Goal: Transaction & Acquisition: Download file/media

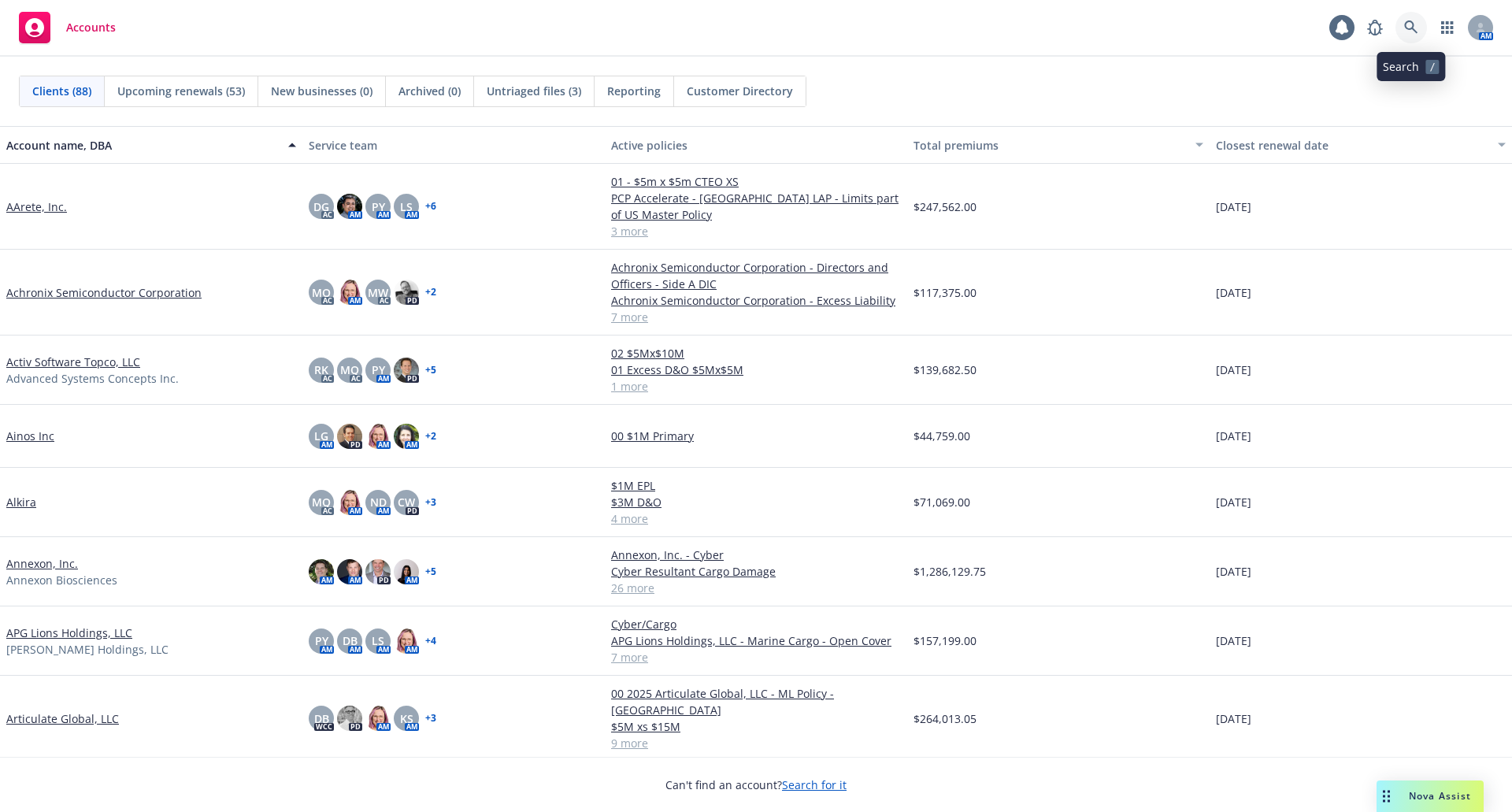
click at [1405, 28] on icon at bounding box center [1410, 27] width 15 height 15
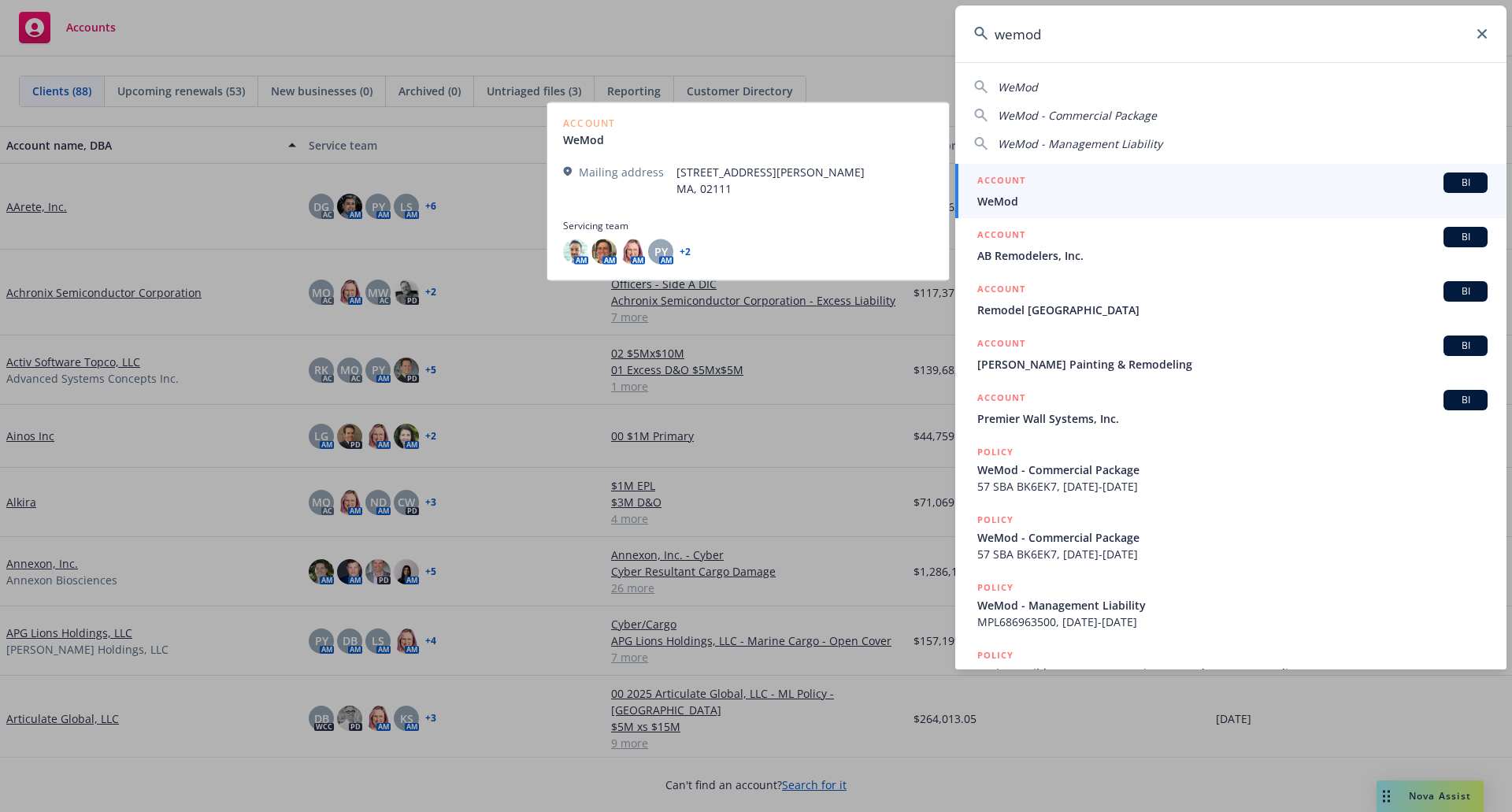
type input "wemod"
click at [1151, 193] on div "ACCOUNT BI" at bounding box center [1231, 182] width 510 height 20
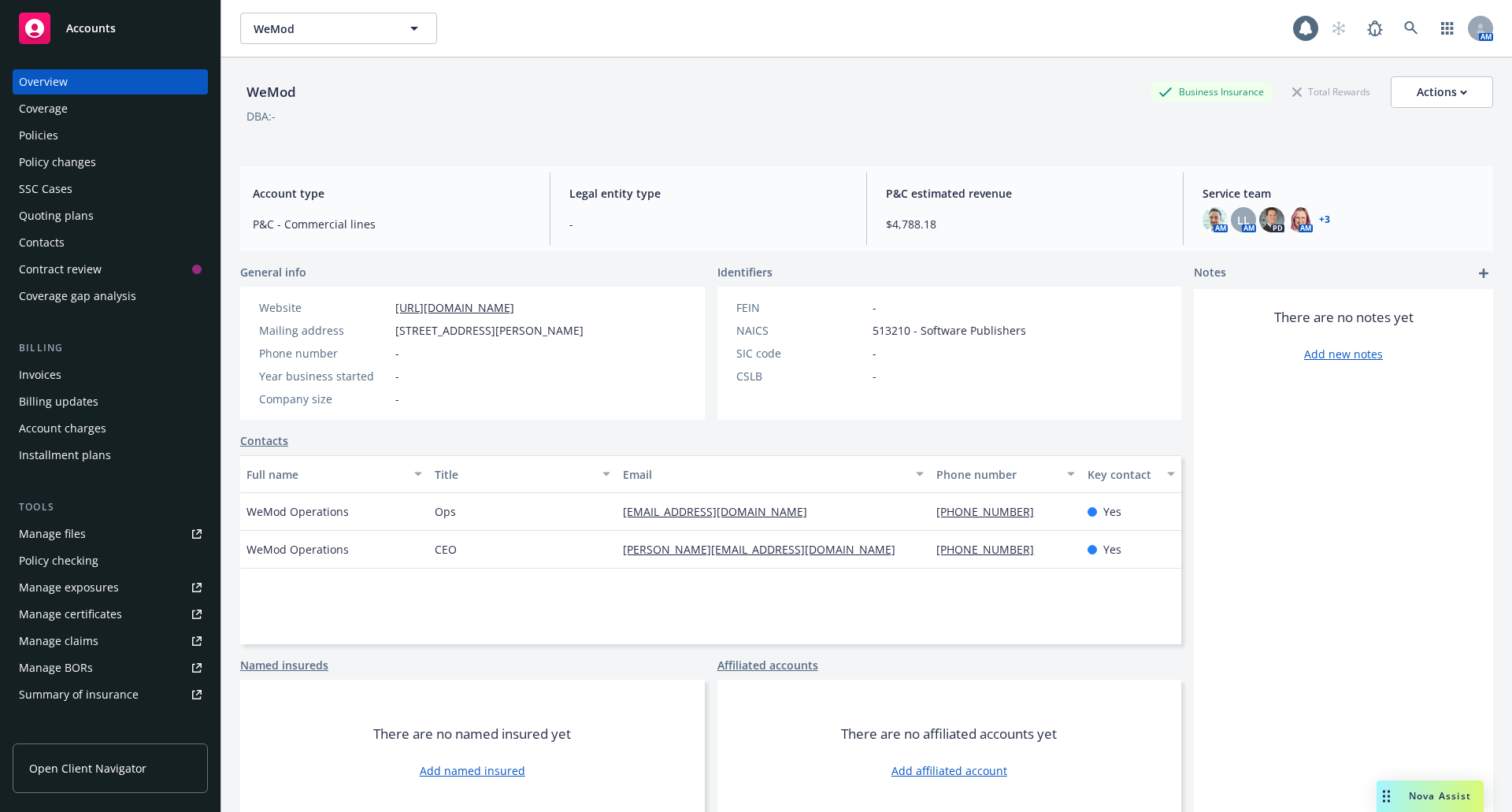
click at [70, 137] on div "Policies" at bounding box center [110, 135] width 183 height 25
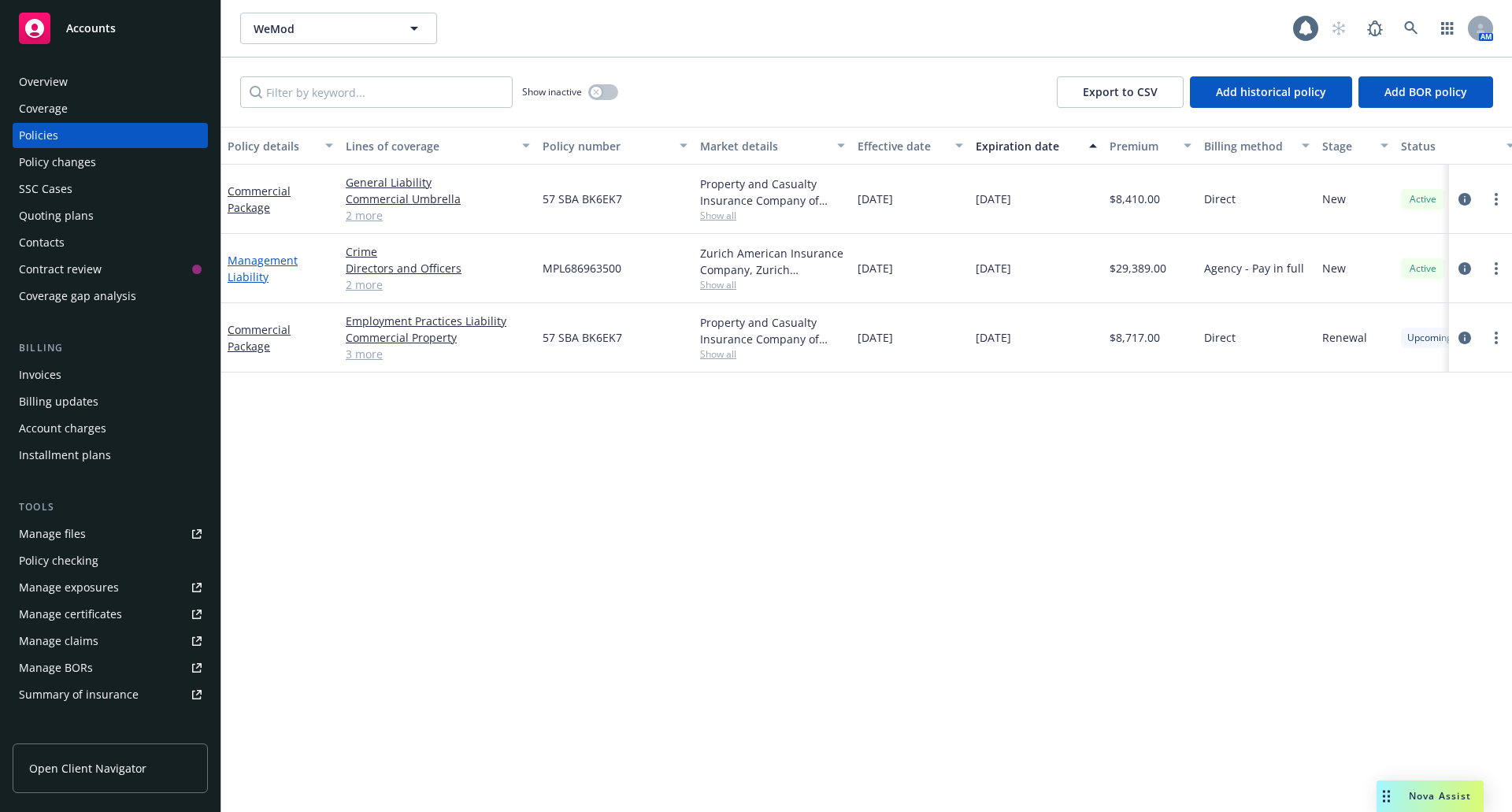
click at [250, 267] on link "Management Liability" at bounding box center [262, 268] width 70 height 32
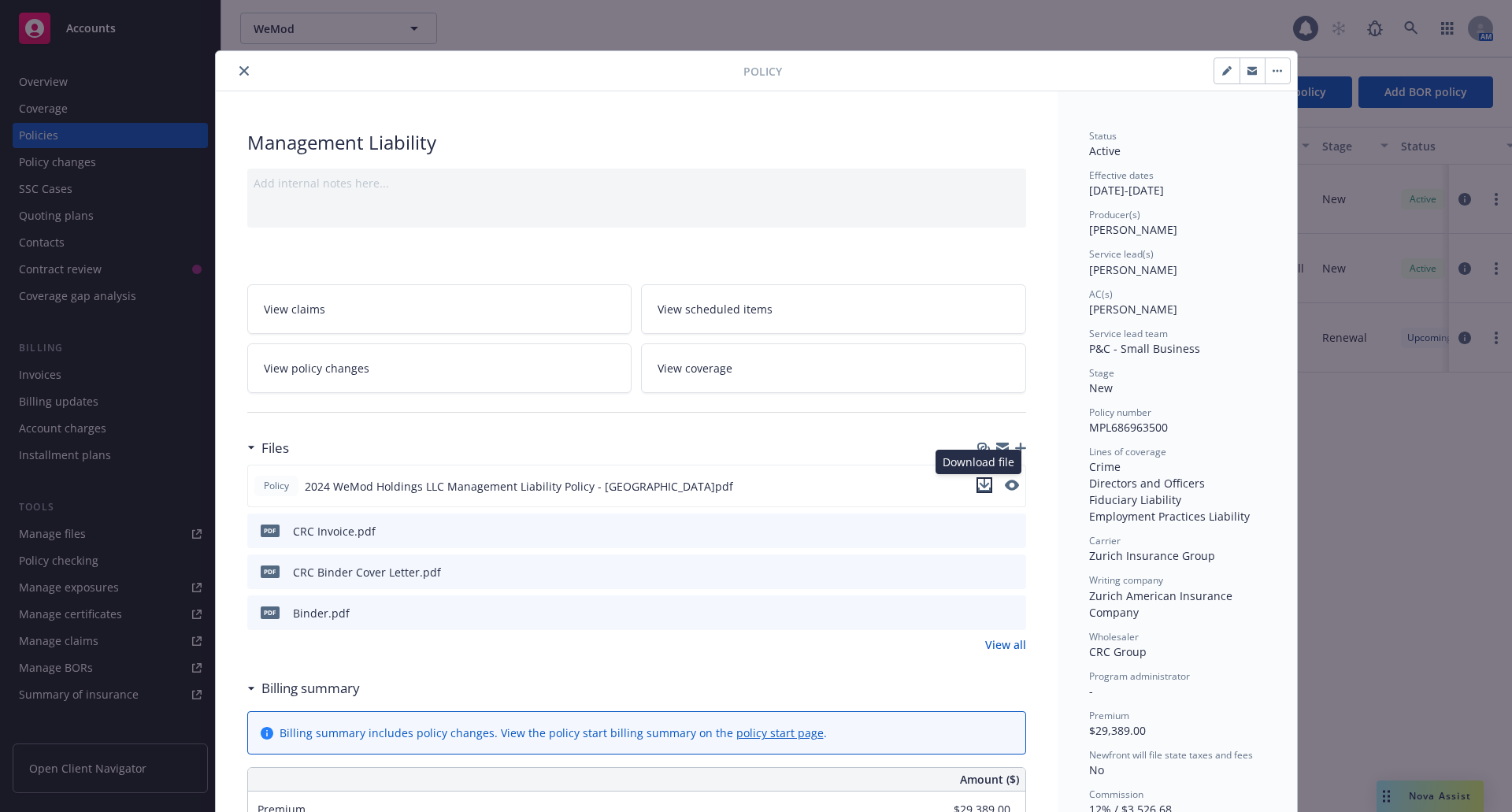
click at [980, 484] on icon "download file" at bounding box center [984, 485] width 13 height 13
click at [235, 74] on button "close" at bounding box center [245, 71] width 19 height 19
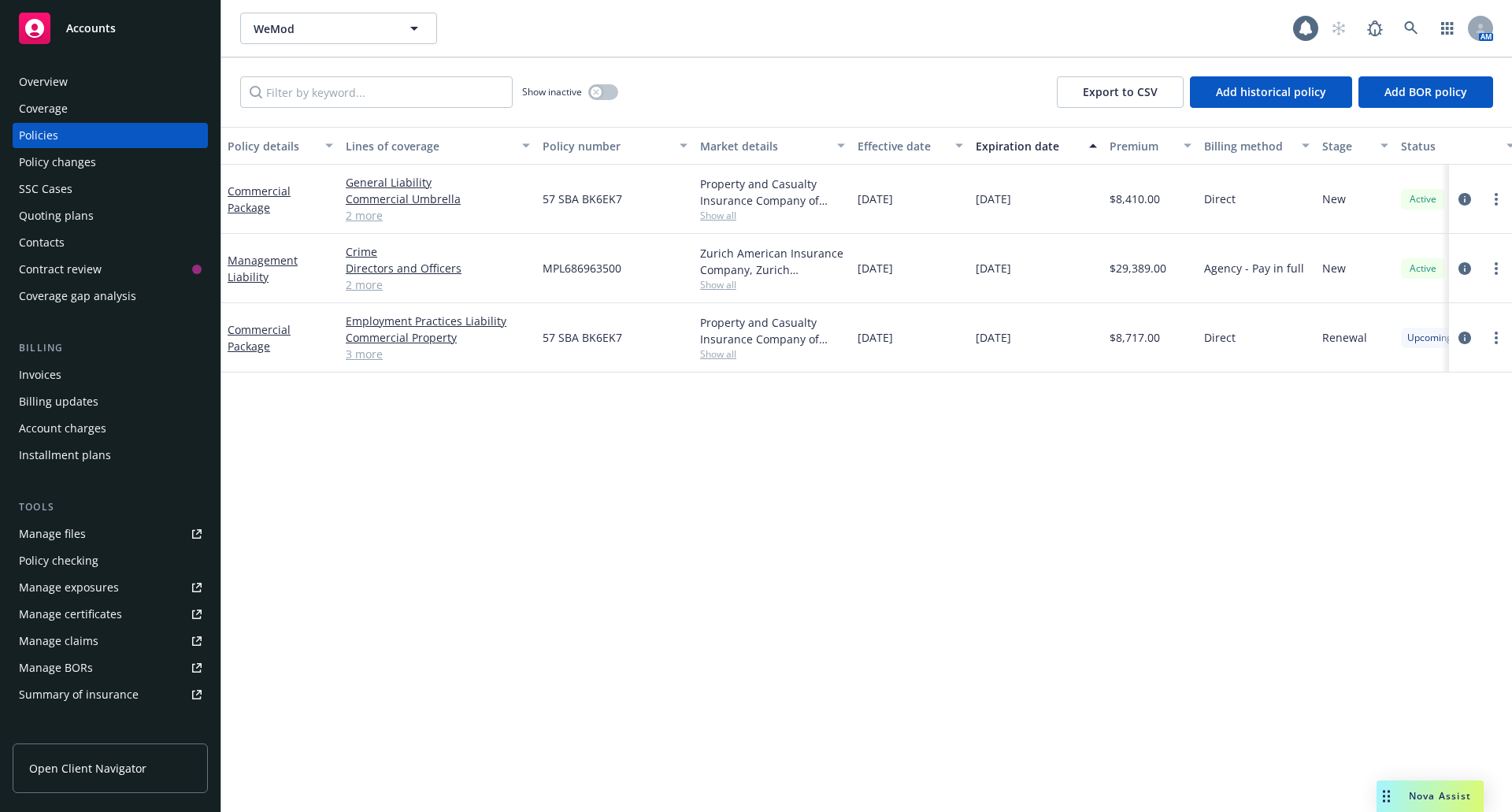
click at [259, 438] on div "Policy details Lines of coverage Policy number Market details Effective date Ex…" at bounding box center [867, 469] width 1290 height 685
click at [1400, 28] on link at bounding box center [1410, 28] width 32 height 32
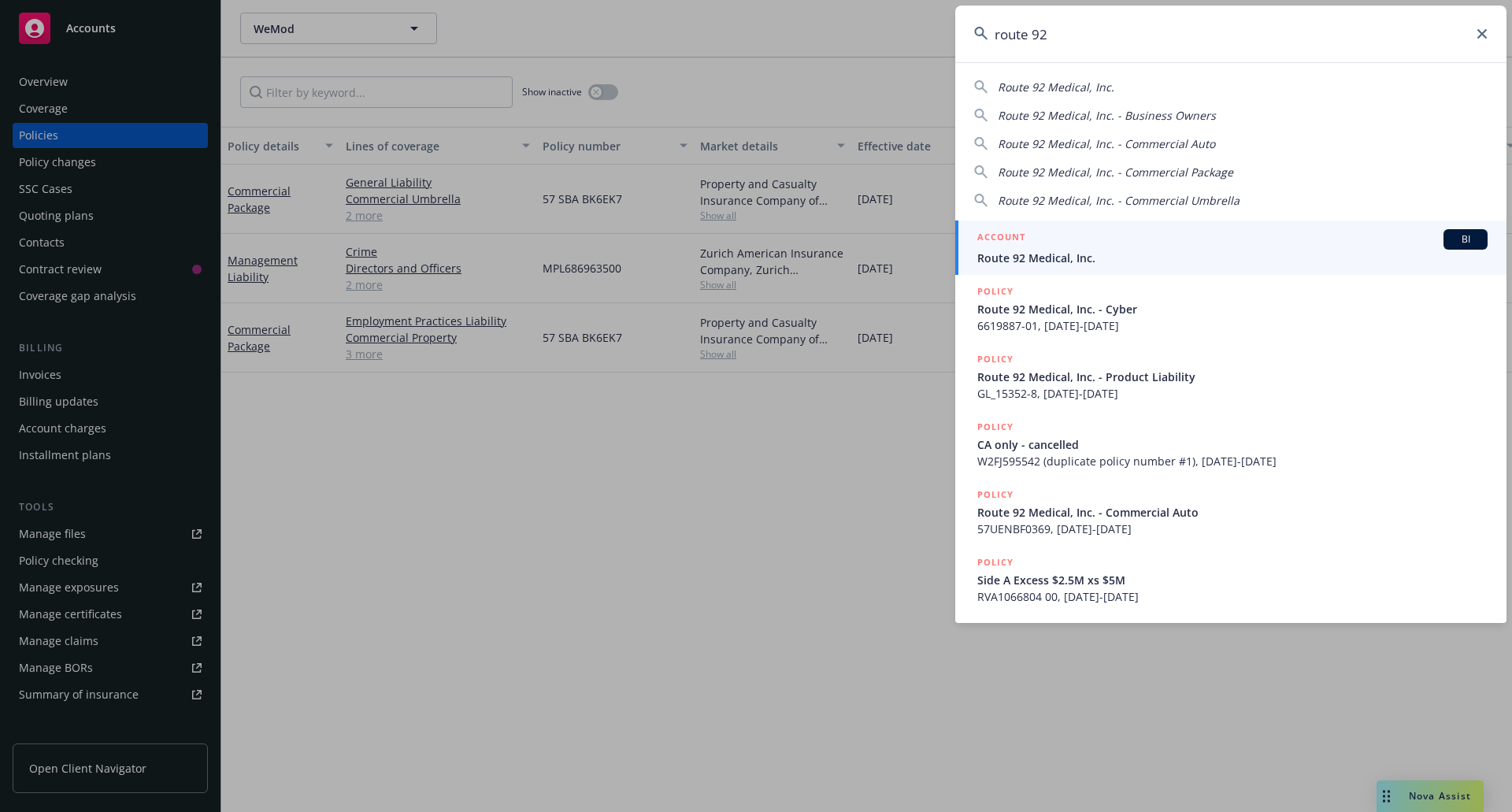
type input "route 92"
click at [1158, 242] on div "ACCOUNT BI" at bounding box center [1231, 239] width 510 height 20
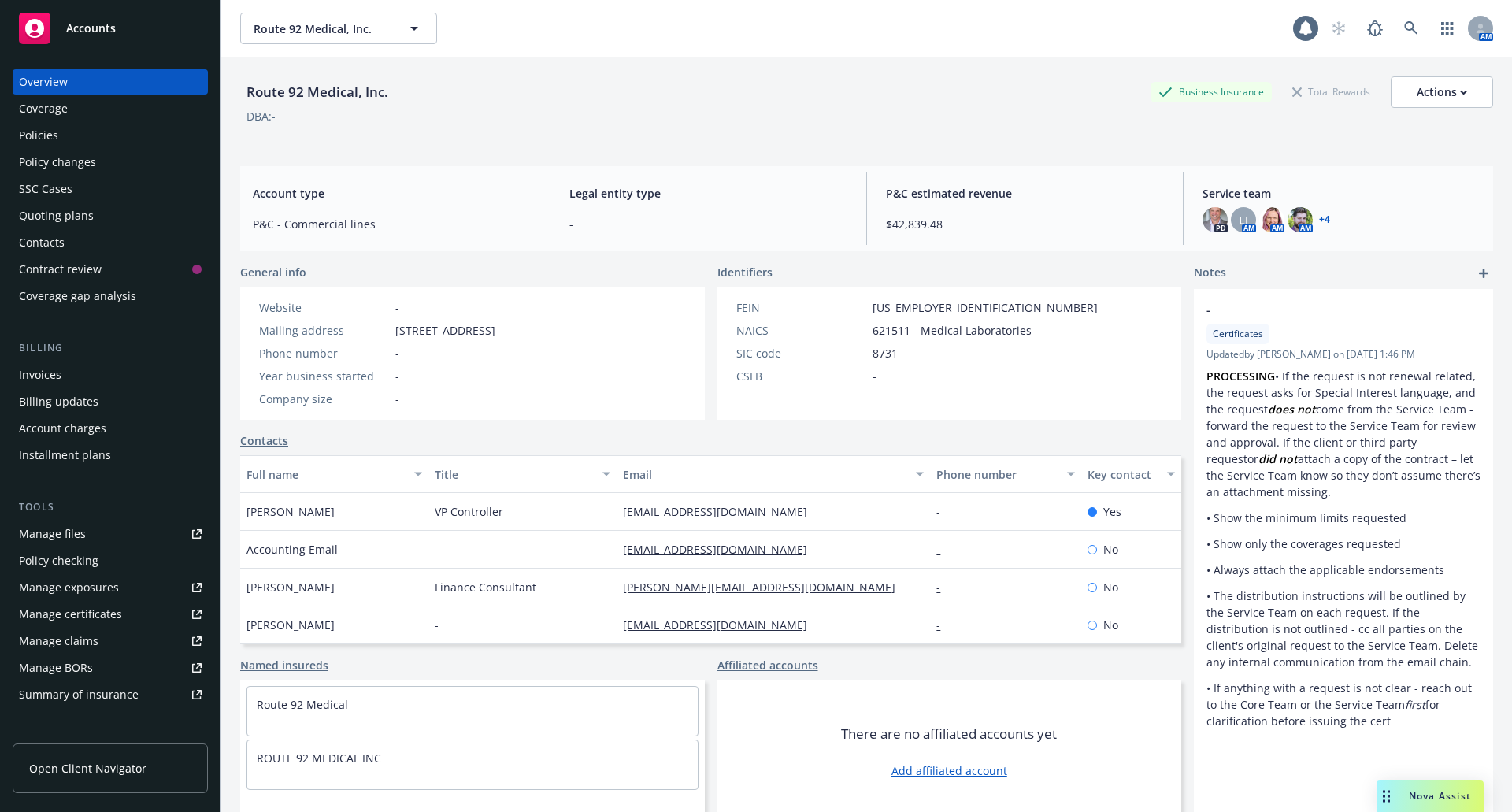
click at [54, 135] on div "Policies" at bounding box center [39, 135] width 40 height 25
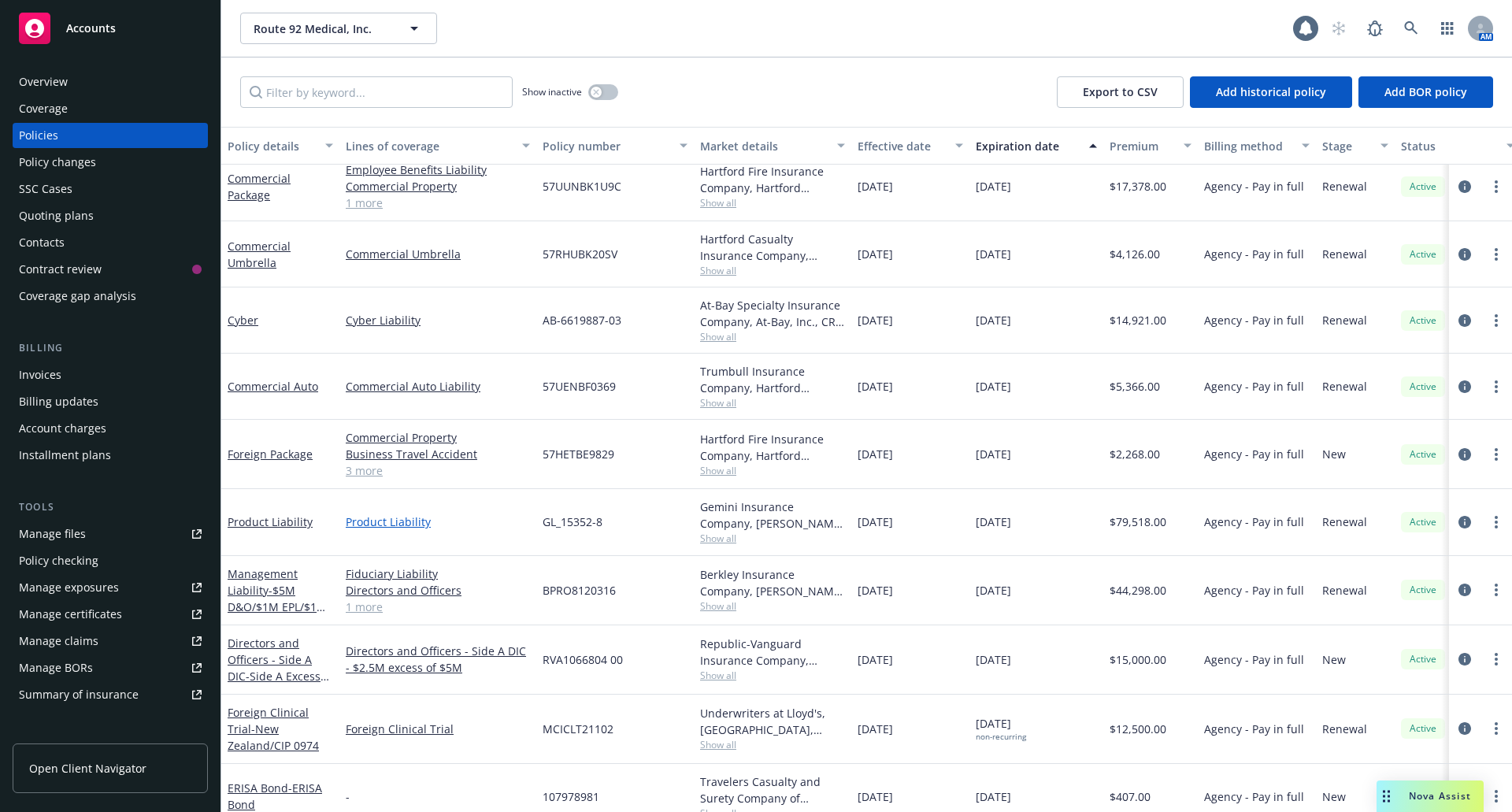
scroll to position [168, 0]
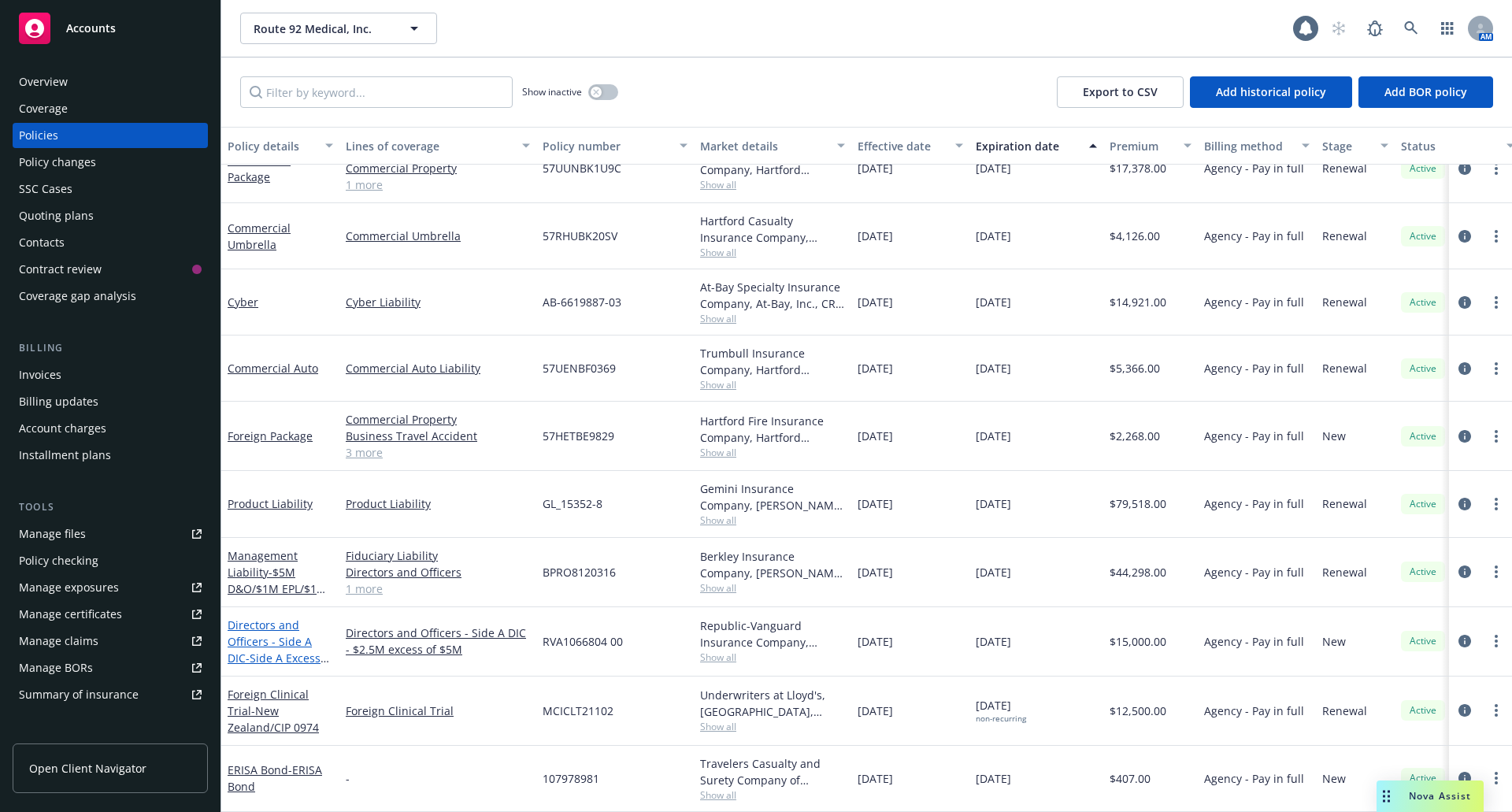
click at [278, 631] on link "Directors and Officers - Side A DIC - Side A Excess $2.5M xs $5M" at bounding box center [274, 649] width 93 height 65
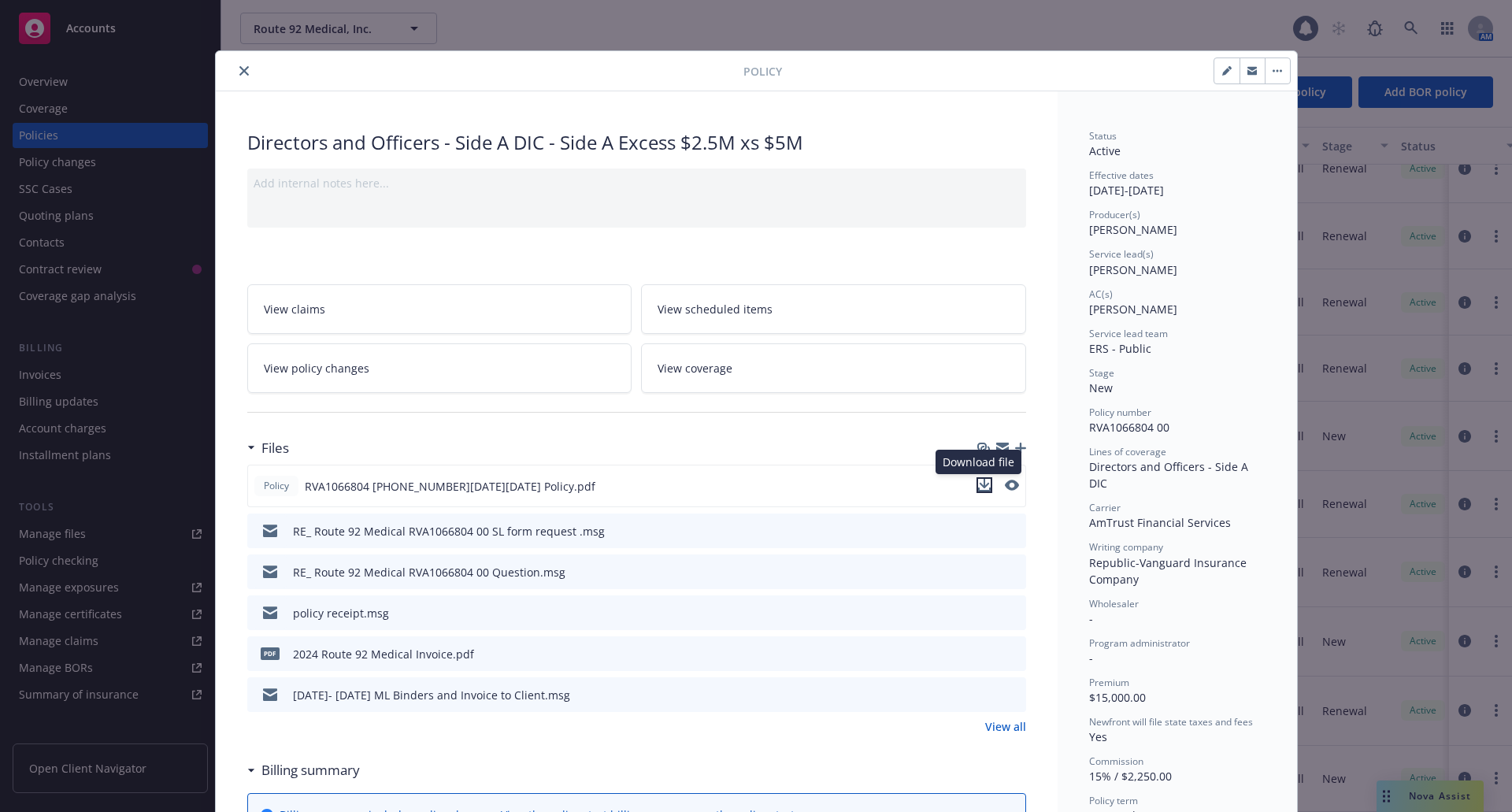
click at [978, 484] on icon "download file" at bounding box center [984, 485] width 13 height 13
click at [244, 68] on button "close" at bounding box center [245, 71] width 19 height 19
